Goal: Transaction & Acquisition: Purchase product/service

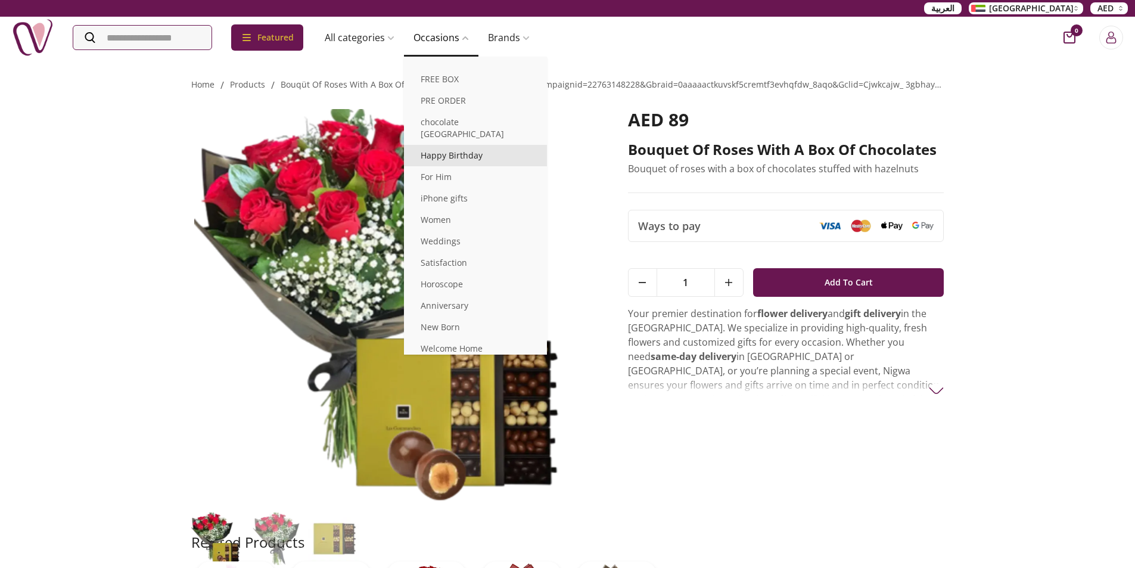
click at [453, 145] on link "Happy Birthday" at bounding box center [475, 155] width 143 height 21
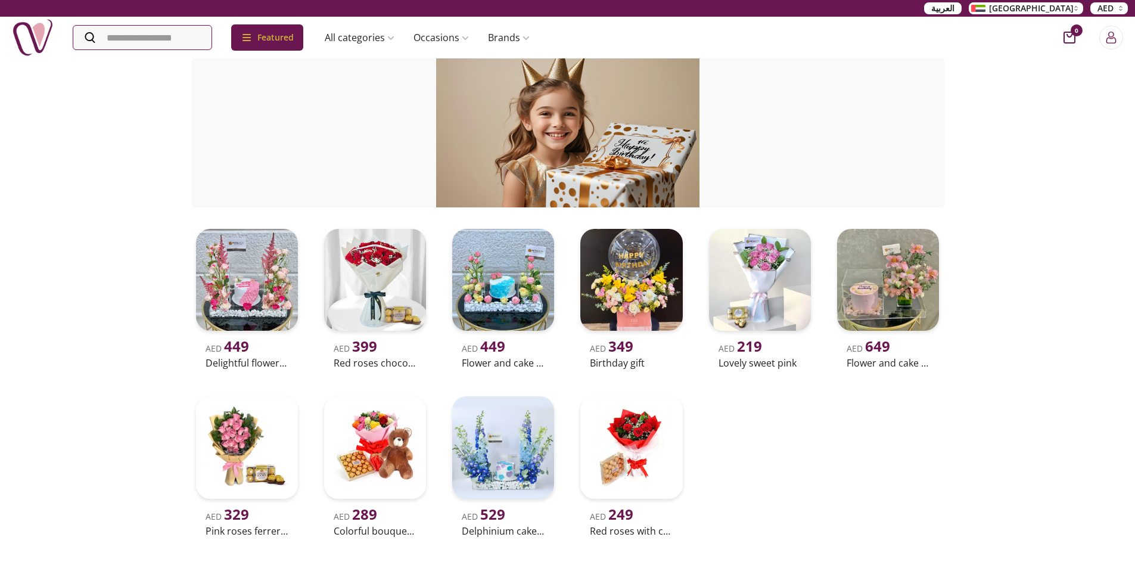
click at [927, 452] on div "AED 449 Delightful flowers and cake AED 399 Red roses chocolate combo AED 449 F…" at bounding box center [567, 382] width 753 height 316
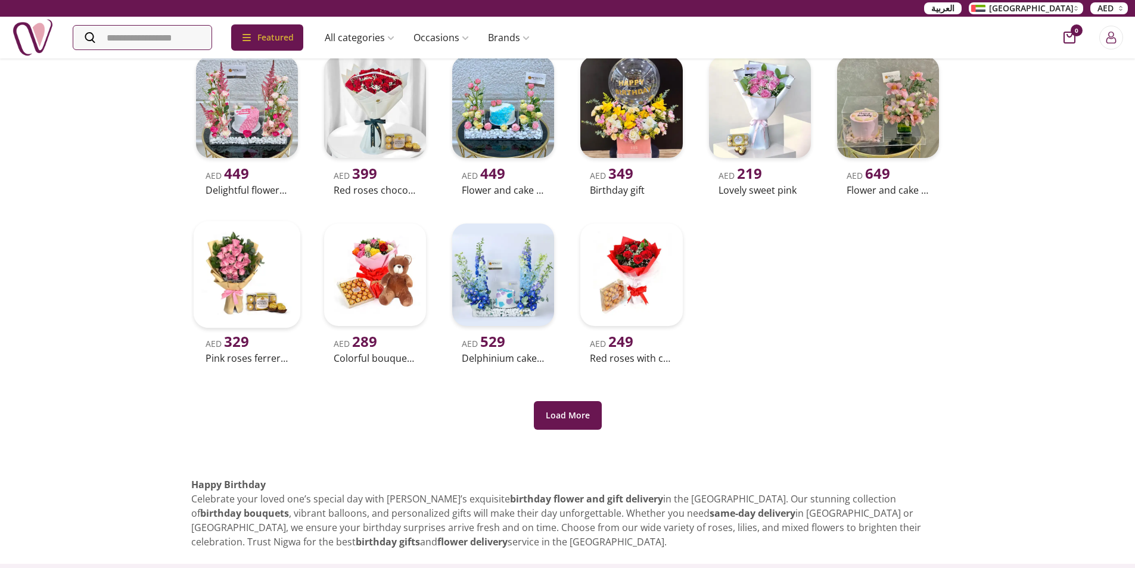
scroll to position [357, 0]
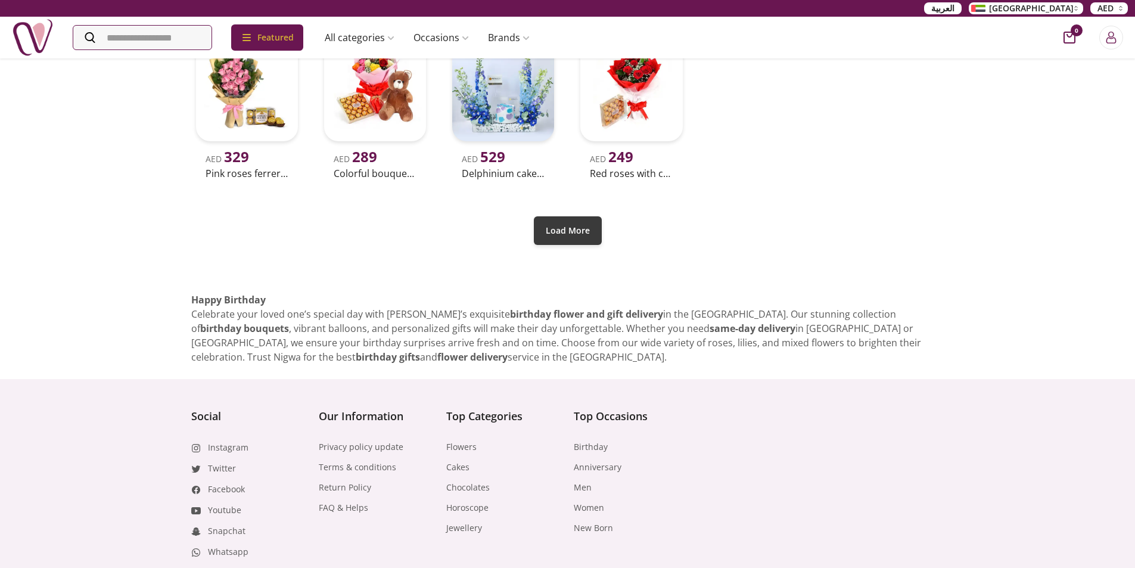
click at [571, 229] on button "Load More" at bounding box center [568, 230] width 68 height 29
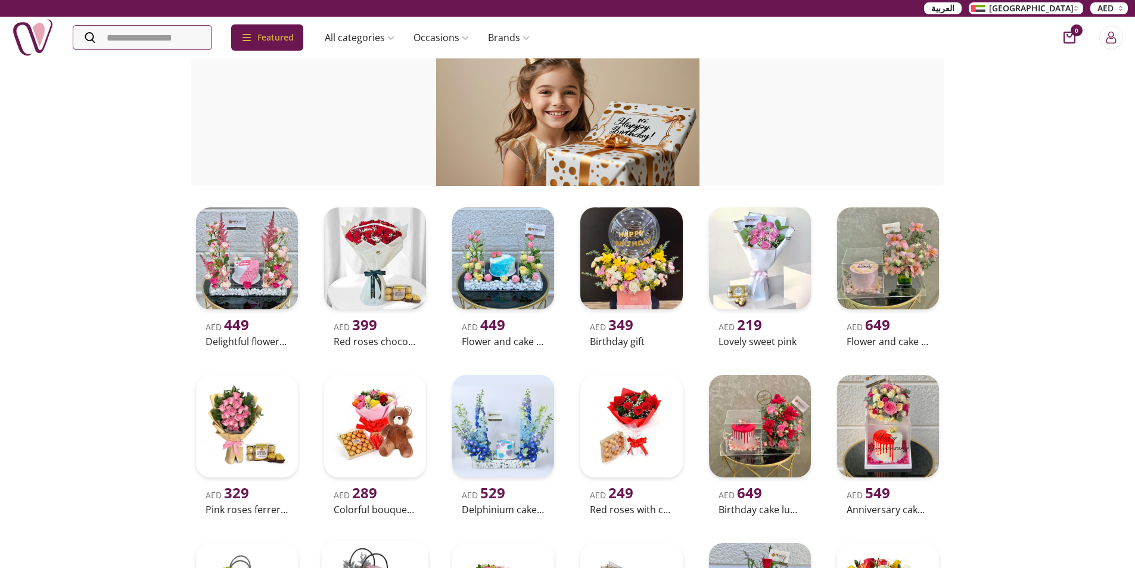
scroll to position [0, 0]
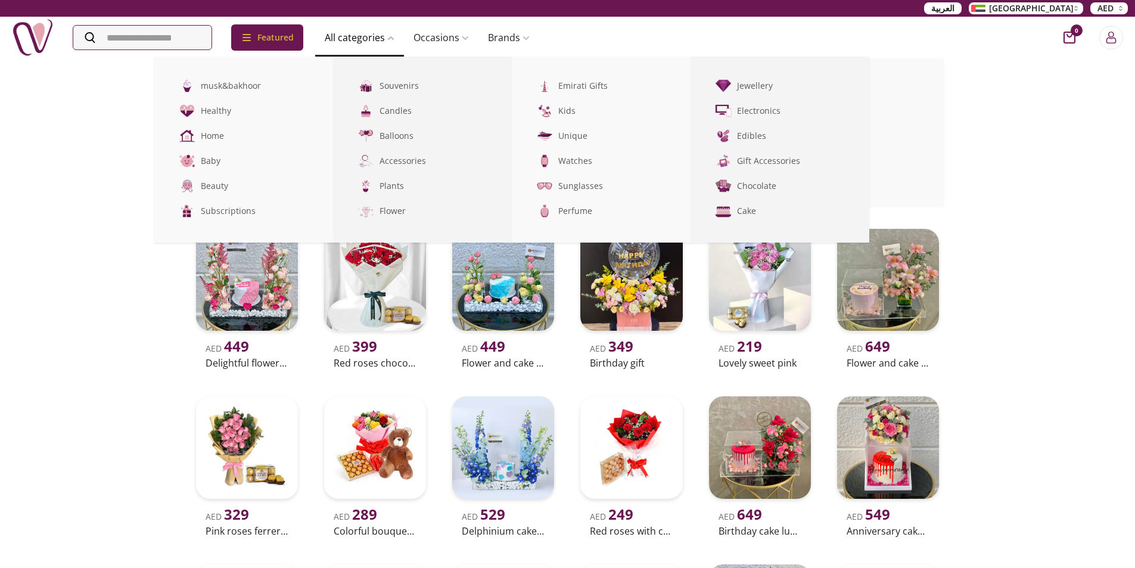
click at [382, 35] on link "All categories" at bounding box center [359, 38] width 89 height 24
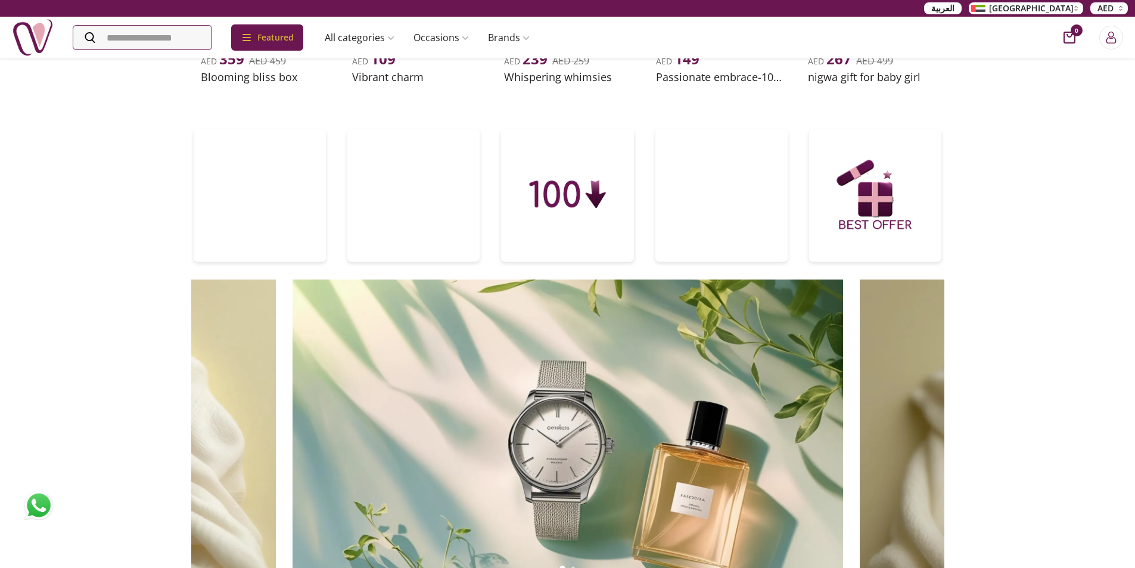
scroll to position [536, 0]
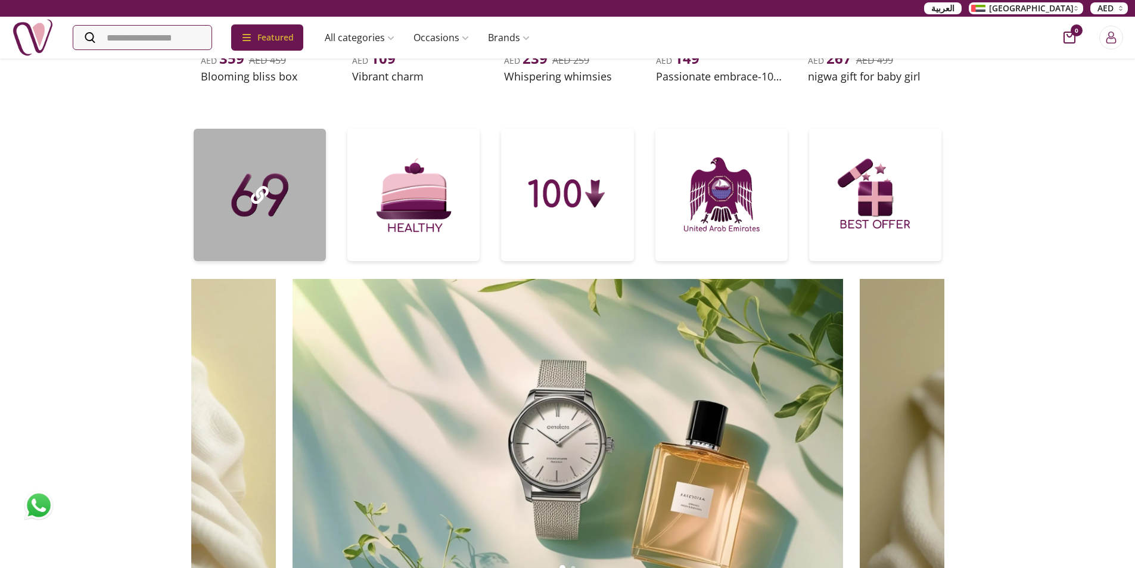
click at [241, 194] on div at bounding box center [260, 195] width 132 height 132
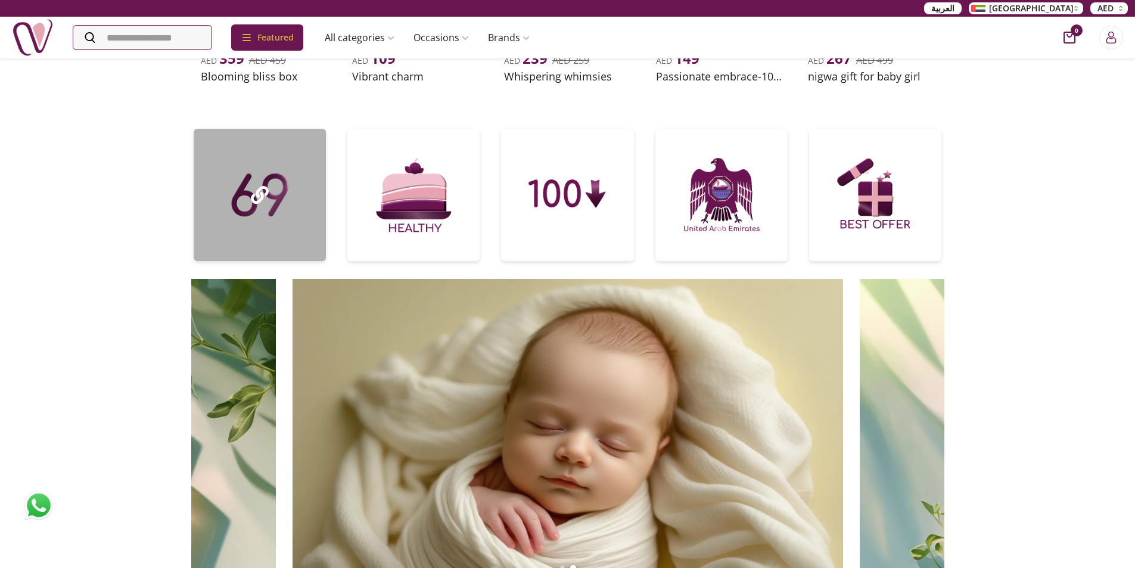
click at [288, 192] on div at bounding box center [260, 195] width 132 height 132
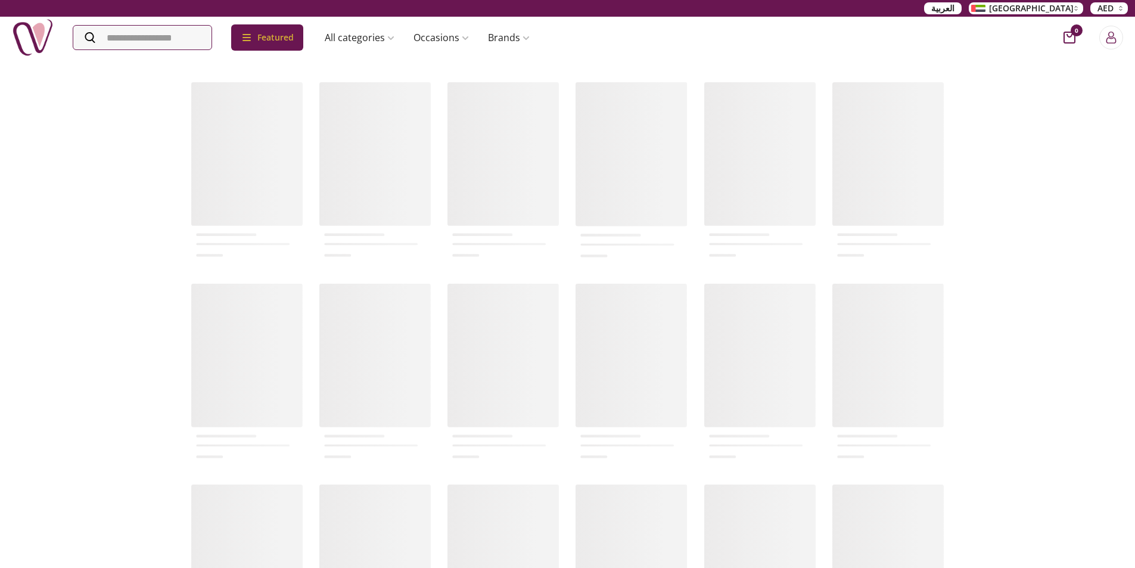
click at [265, 215] on rect at bounding box center [246, 173] width 111 height 182
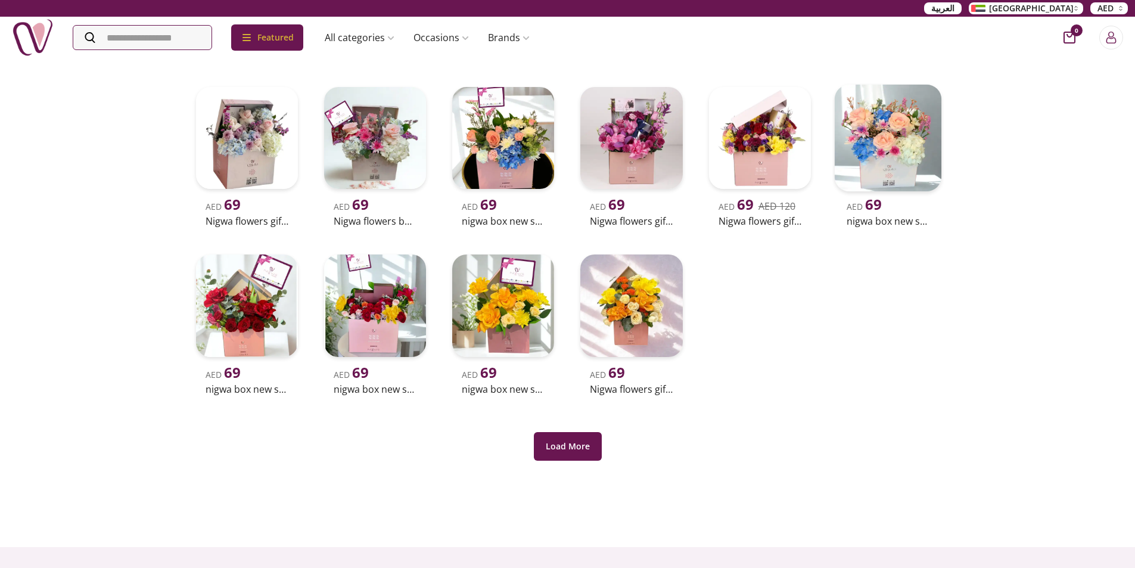
click at [874, 173] on img at bounding box center [888, 138] width 107 height 107
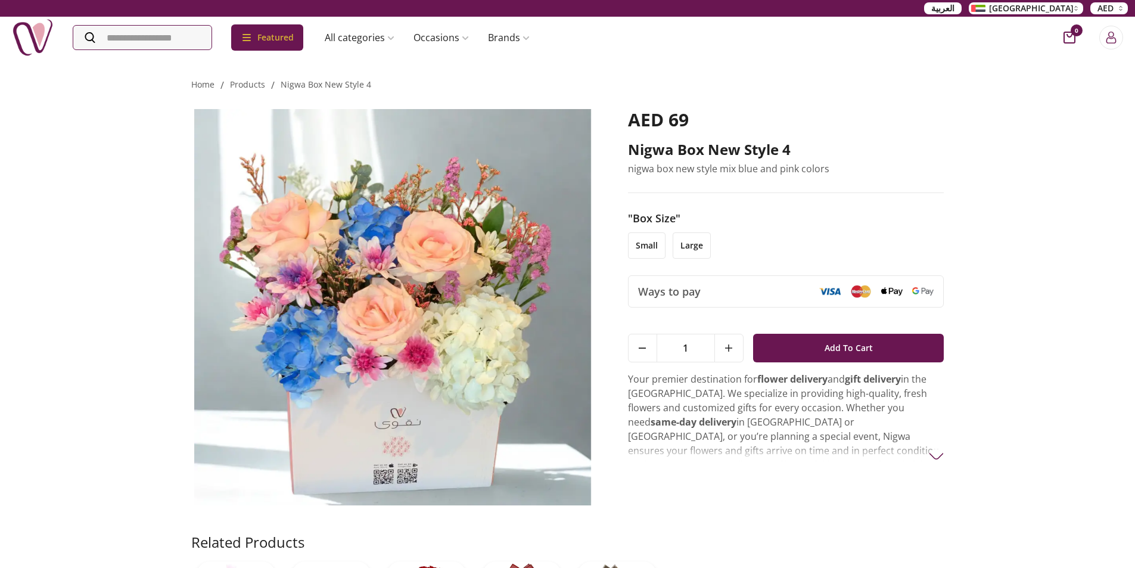
click at [693, 240] on li "large" at bounding box center [692, 245] width 38 height 26
click at [950, 222] on div "Home / products / nigwa box new style 4 nigwa box new style 4 AED 117 nigwa box…" at bounding box center [567, 370] width 1135 height 627
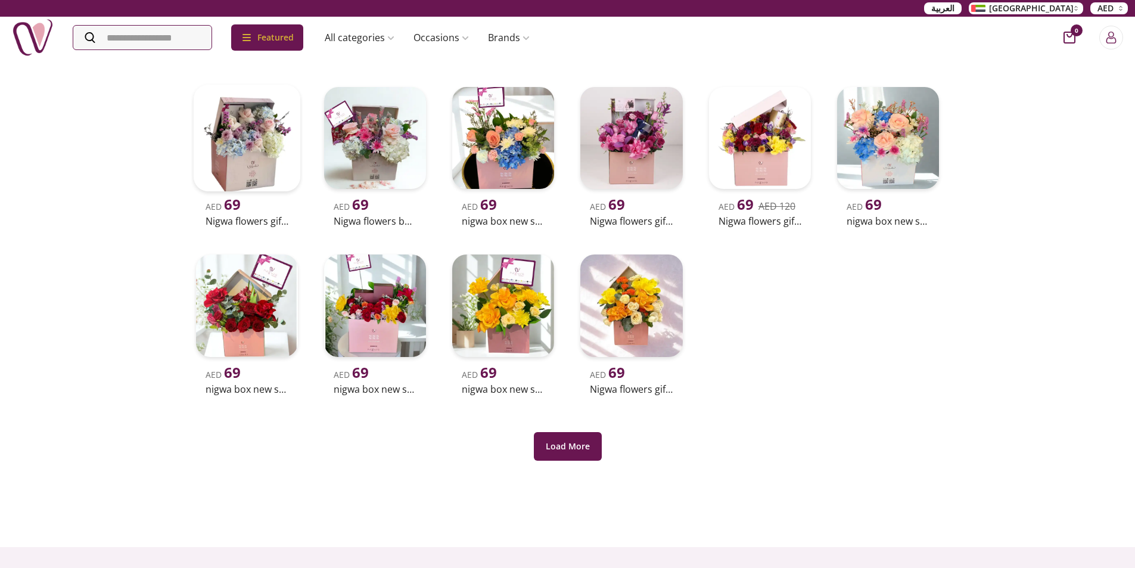
click at [259, 179] on img at bounding box center [246, 138] width 107 height 107
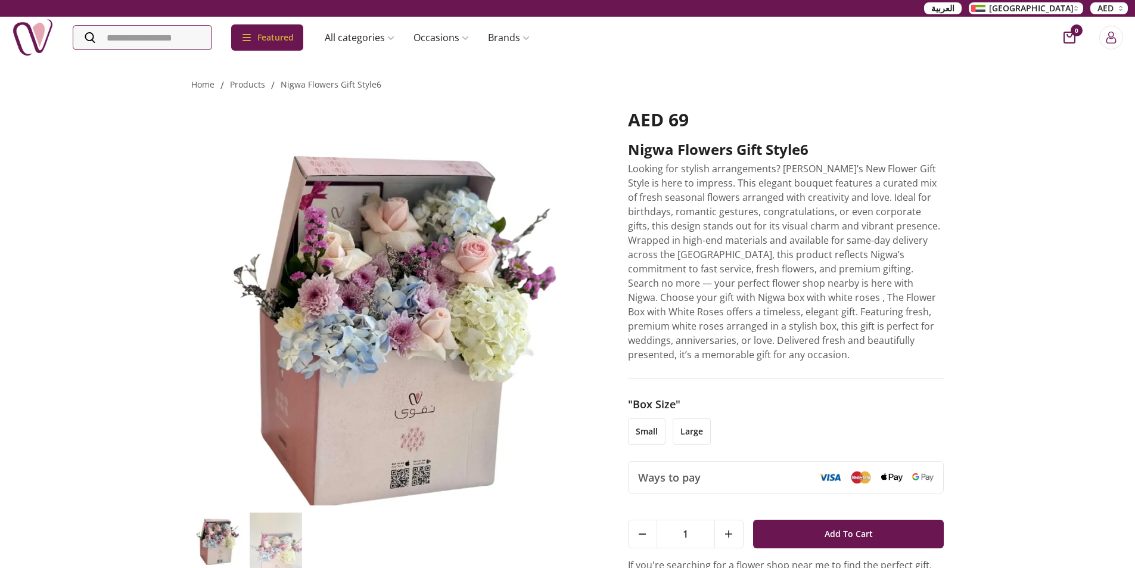
click at [645, 422] on li "small" at bounding box center [647, 431] width 38 height 26
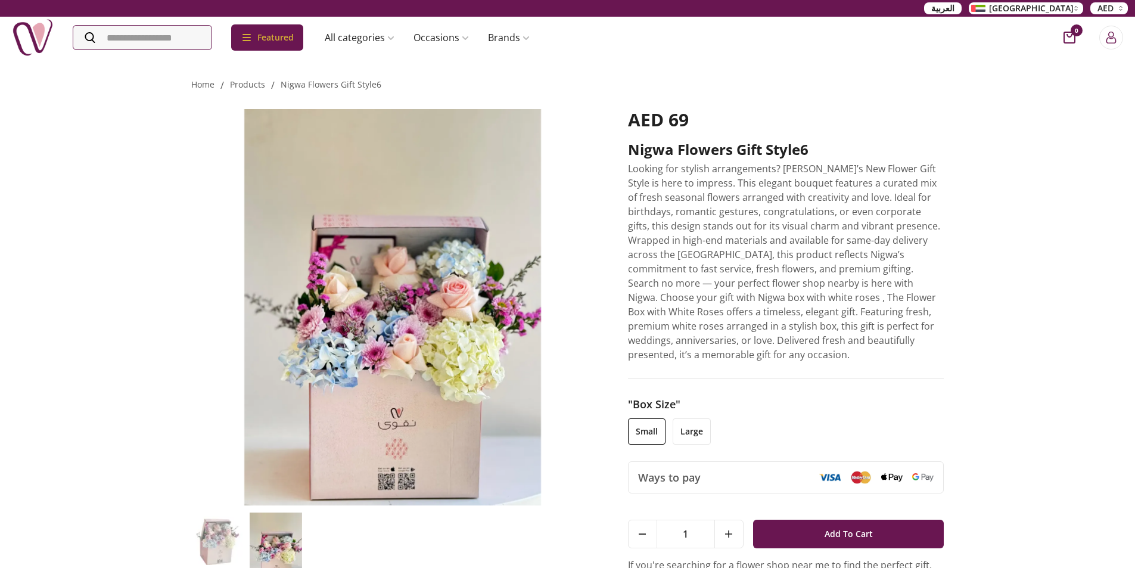
click at [679, 418] on li "large" at bounding box center [692, 431] width 38 height 26
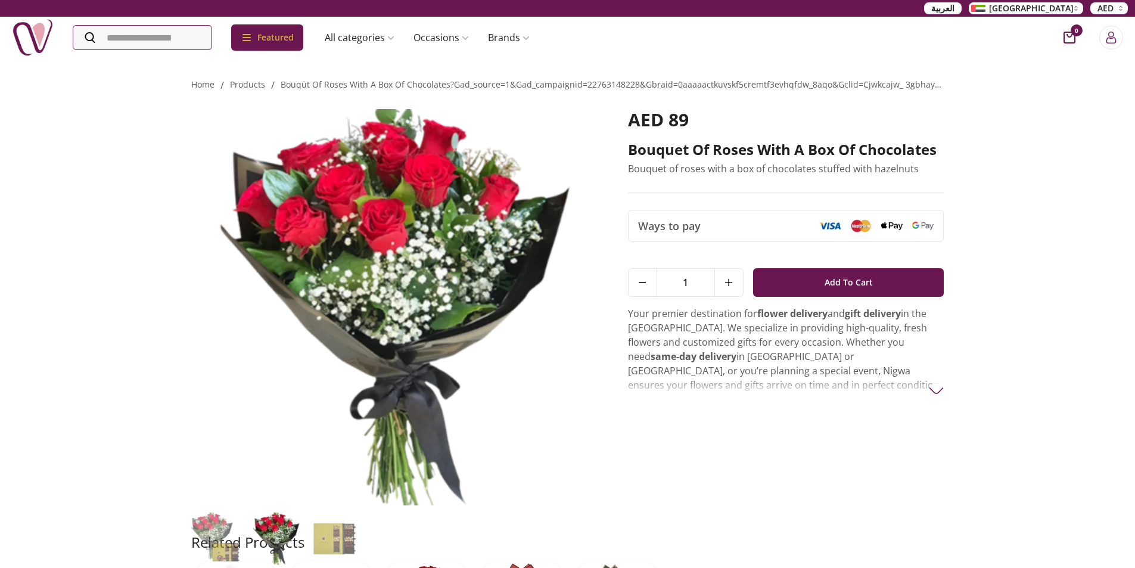
drag, startPoint x: 1065, startPoint y: 326, endPoint x: 1041, endPoint y: 324, distance: 23.9
click at [1065, 326] on div "Home / products / bouqüt of roses with a box of chocolates?gad_source=1&gad_cam…" at bounding box center [567, 370] width 1135 height 627
click at [568, 312] on img at bounding box center [392, 307] width 403 height 396
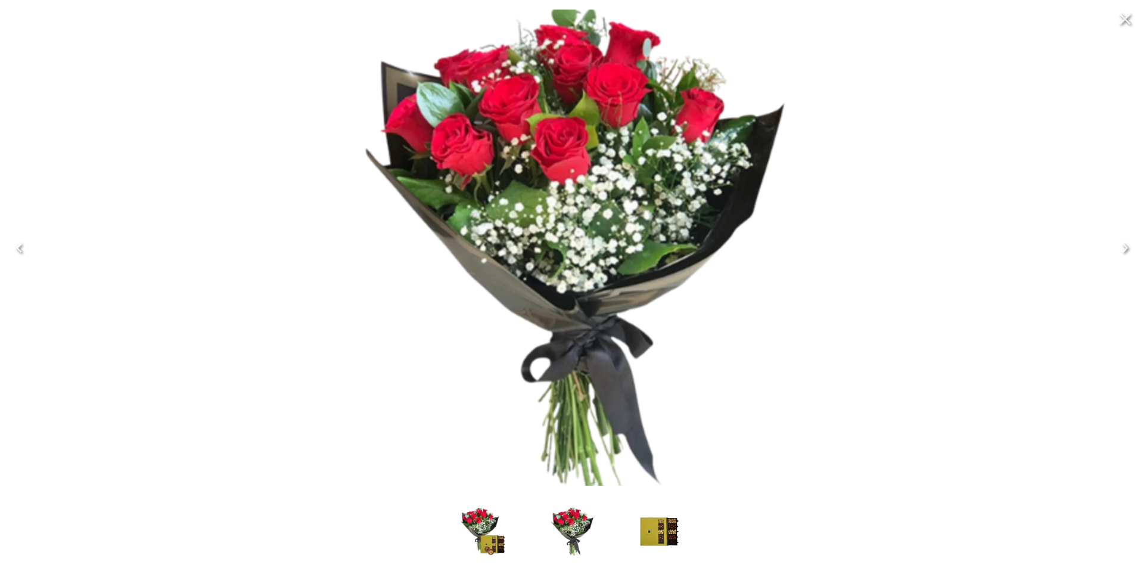
click at [1124, 246] on icon "Next" at bounding box center [1124, 247] width 19 height 19
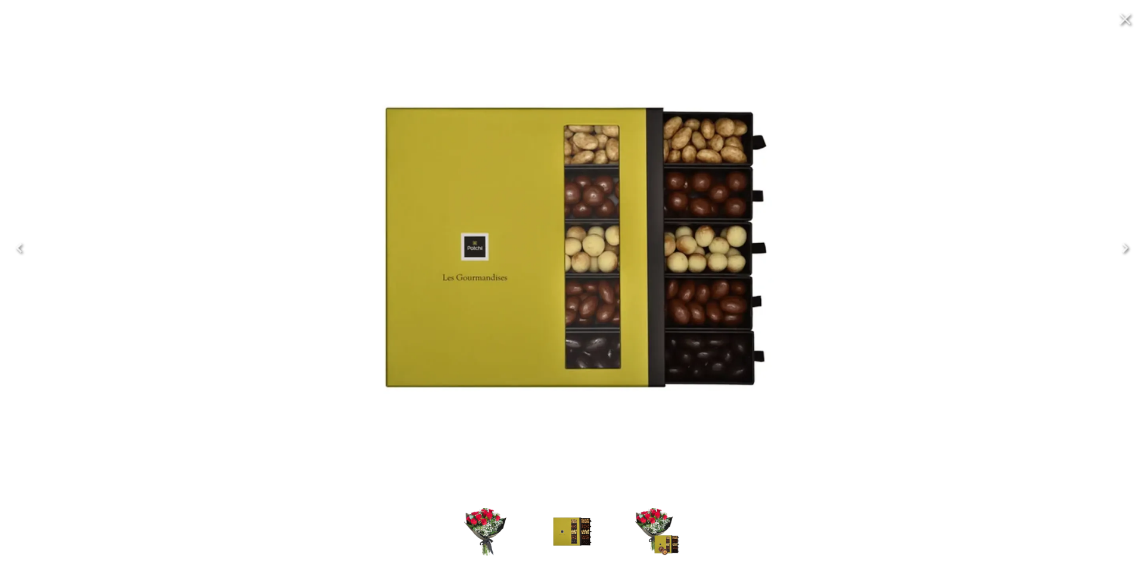
click at [1080, 219] on div at bounding box center [572, 247] width 1144 height 495
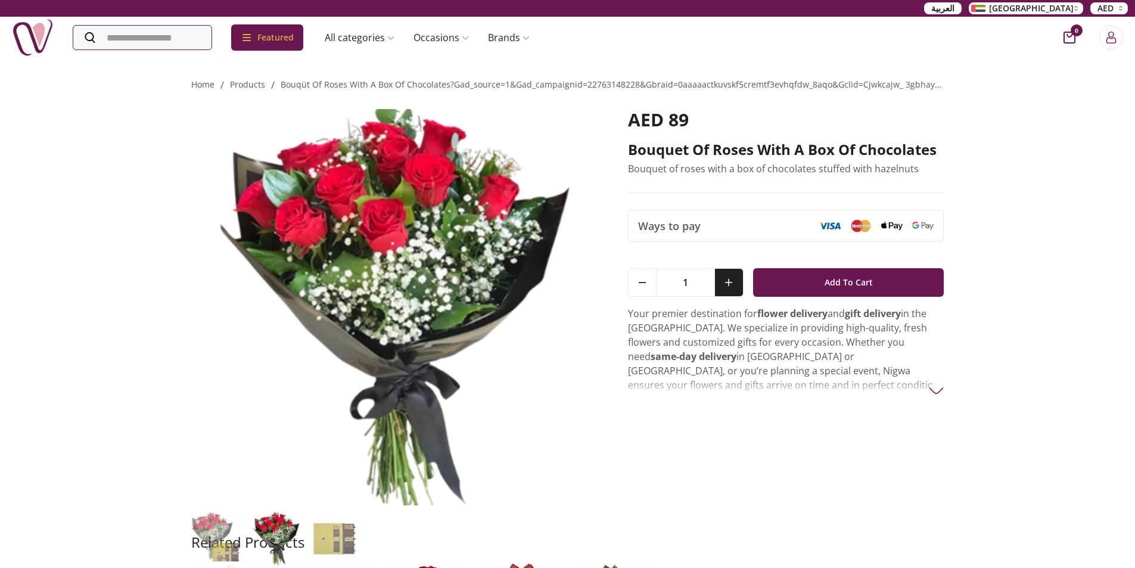
click at [728, 286] on button at bounding box center [728, 282] width 29 height 27
click at [651, 281] on button at bounding box center [643, 282] width 29 height 27
click at [1040, 266] on div "Home / products / bouqüt of roses with a box of chocolates?gad_source=1&gad_cam…" at bounding box center [567, 370] width 1135 height 627
